Goal: Book appointment/travel/reservation

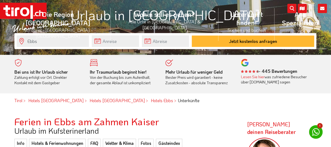
scroll to position [54, 0]
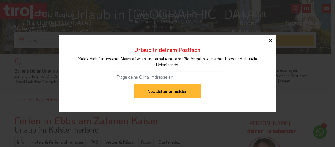
click at [271, 39] on icon "button" at bounding box center [270, 40] width 7 height 7
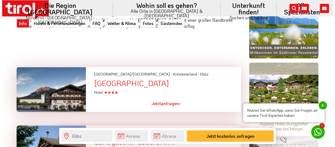
scroll to position [354, 0]
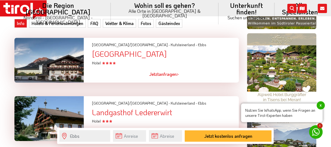
click at [118, 55] on div "[GEOGRAPHIC_DATA]" at bounding box center [165, 54] width 147 height 8
click at [57, 65] on div at bounding box center [49, 60] width 78 height 45
click at [153, 74] on span "Jetzt" at bounding box center [154, 74] width 10 height 6
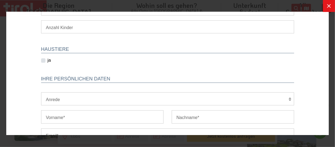
scroll to position [0, 0]
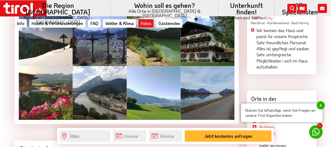
scroll to position [871, 0]
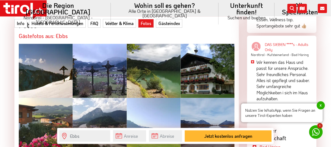
click at [203, 74] on div at bounding box center [208, 71] width 54 height 54
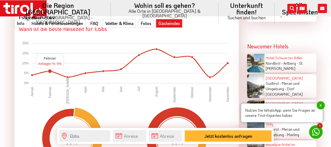
scroll to position [1088, 0]
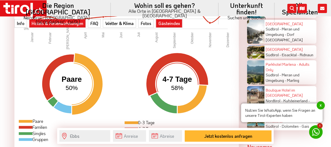
click at [35, 23] on link "Hotels & Ferienwohnungen" at bounding box center [57, 23] width 57 height 9
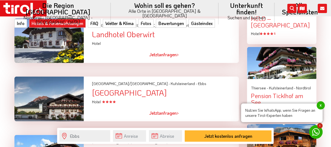
scroll to position [626, 0]
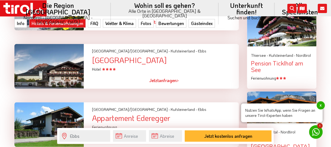
click at [59, 69] on div at bounding box center [49, 66] width 78 height 45
click at [131, 60] on div "Hotel Wirtshaus Sattlerwirt" at bounding box center [165, 60] width 147 height 8
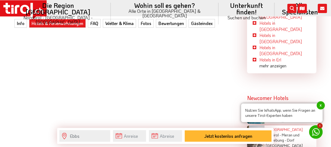
scroll to position [1034, 0]
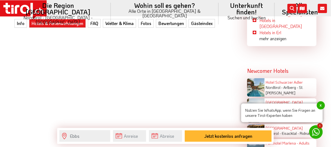
click at [320, 105] on span "x" at bounding box center [321, 105] width 8 height 8
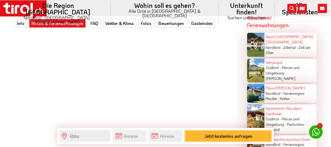
scroll to position [1279, 0]
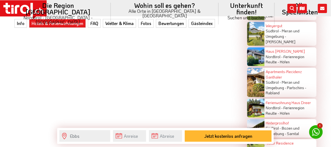
click at [36, 22] on link "Hotels & Ferienwohnungen" at bounding box center [57, 23] width 57 height 9
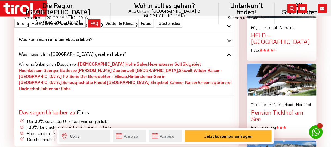
scroll to position [581, 0]
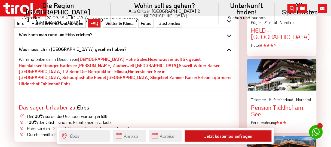
click at [221, 135] on button "Jetzt kostenlos anfragen" at bounding box center [228, 136] width 87 height 11
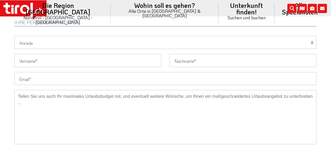
scroll to position [435, 0]
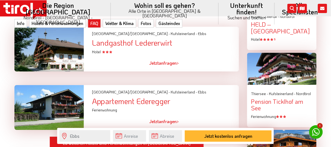
scroll to position [364, 0]
